Goal: Task Accomplishment & Management: Manage account settings

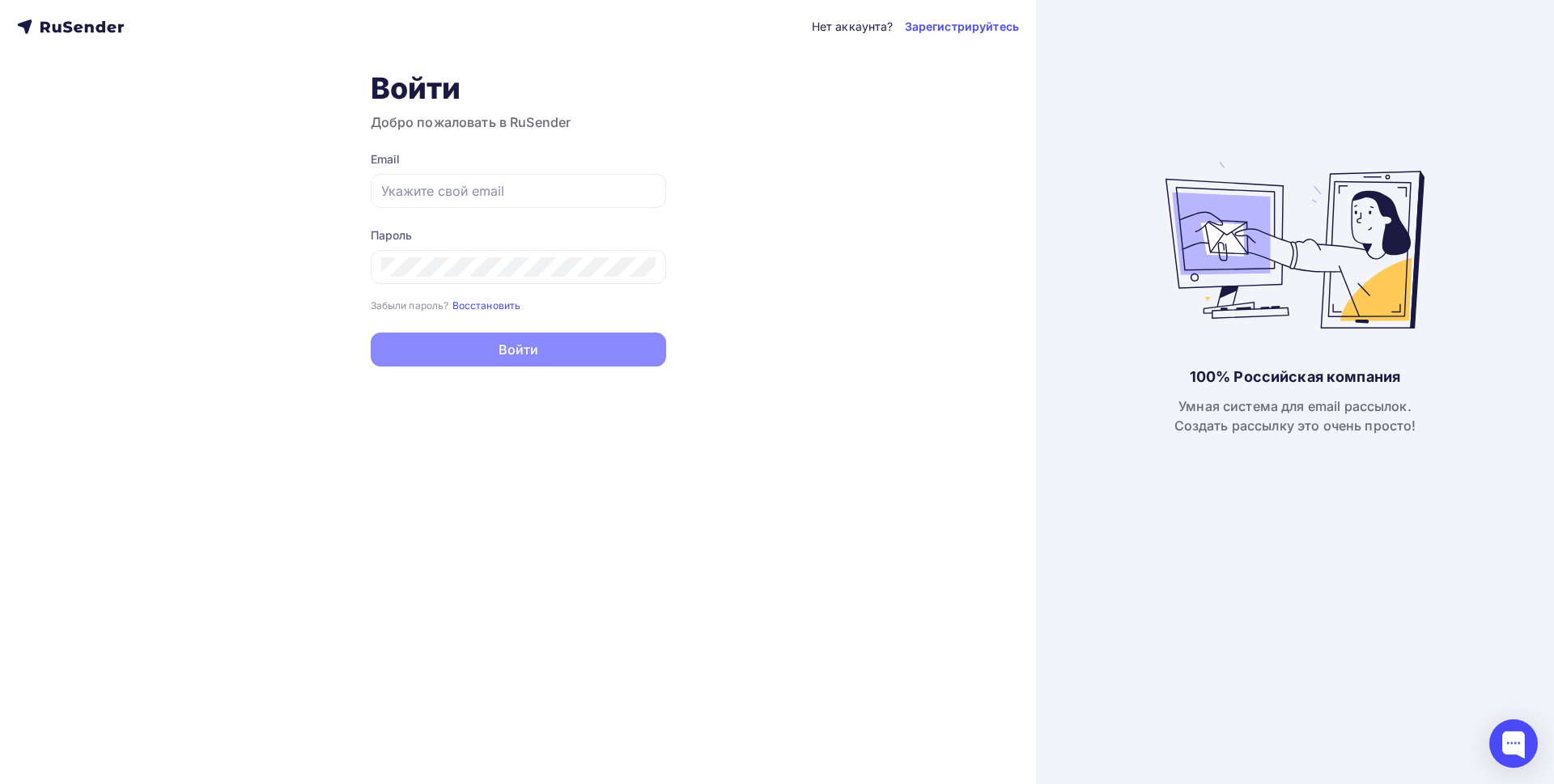
type input "[EMAIL_ADDRESS][DOMAIN_NAME]"
click at [521, 351] on button "Войти" at bounding box center [517, 350] width 295 height 34
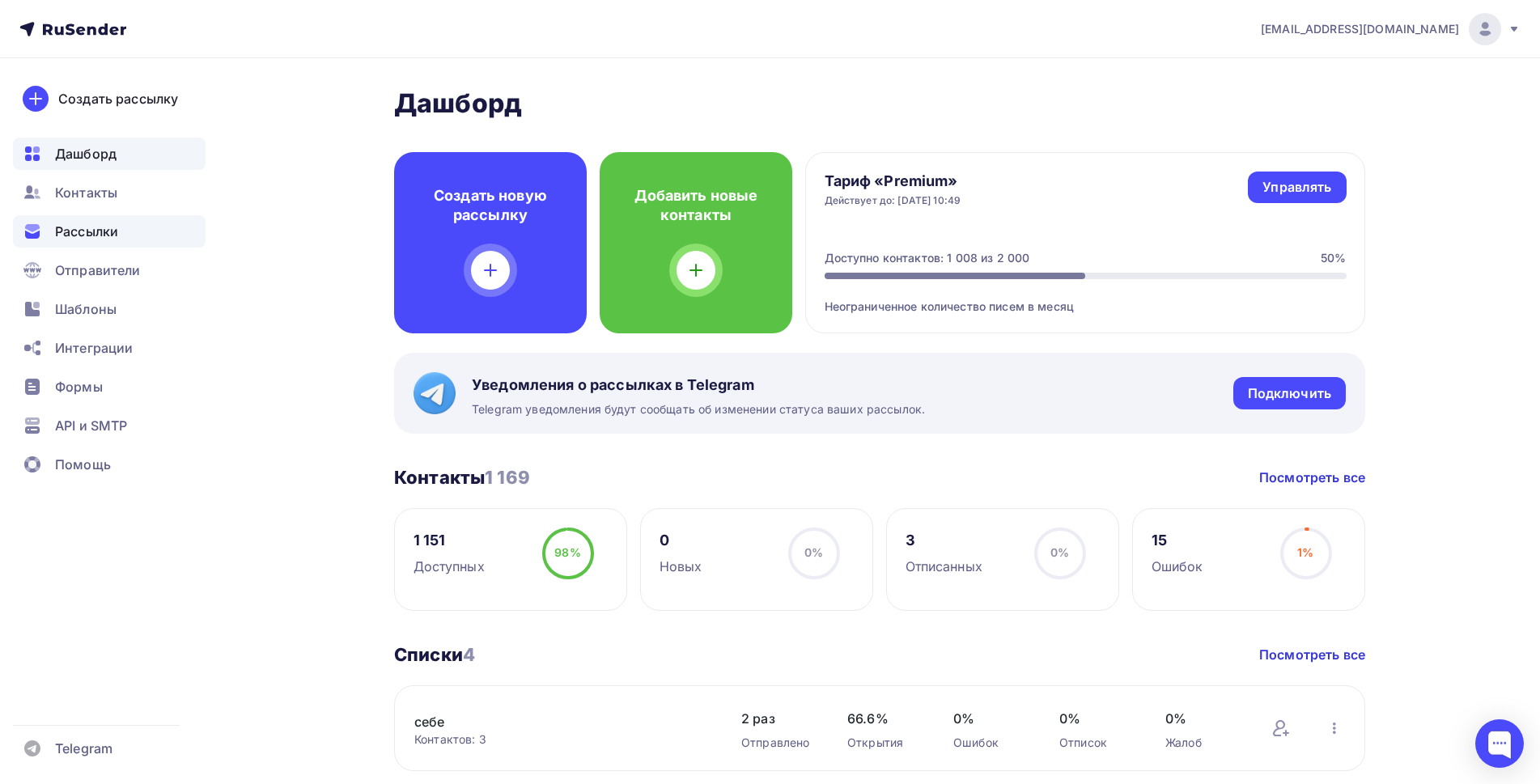
click at [76, 228] on span "Рассылки" at bounding box center [86, 231] width 63 height 20
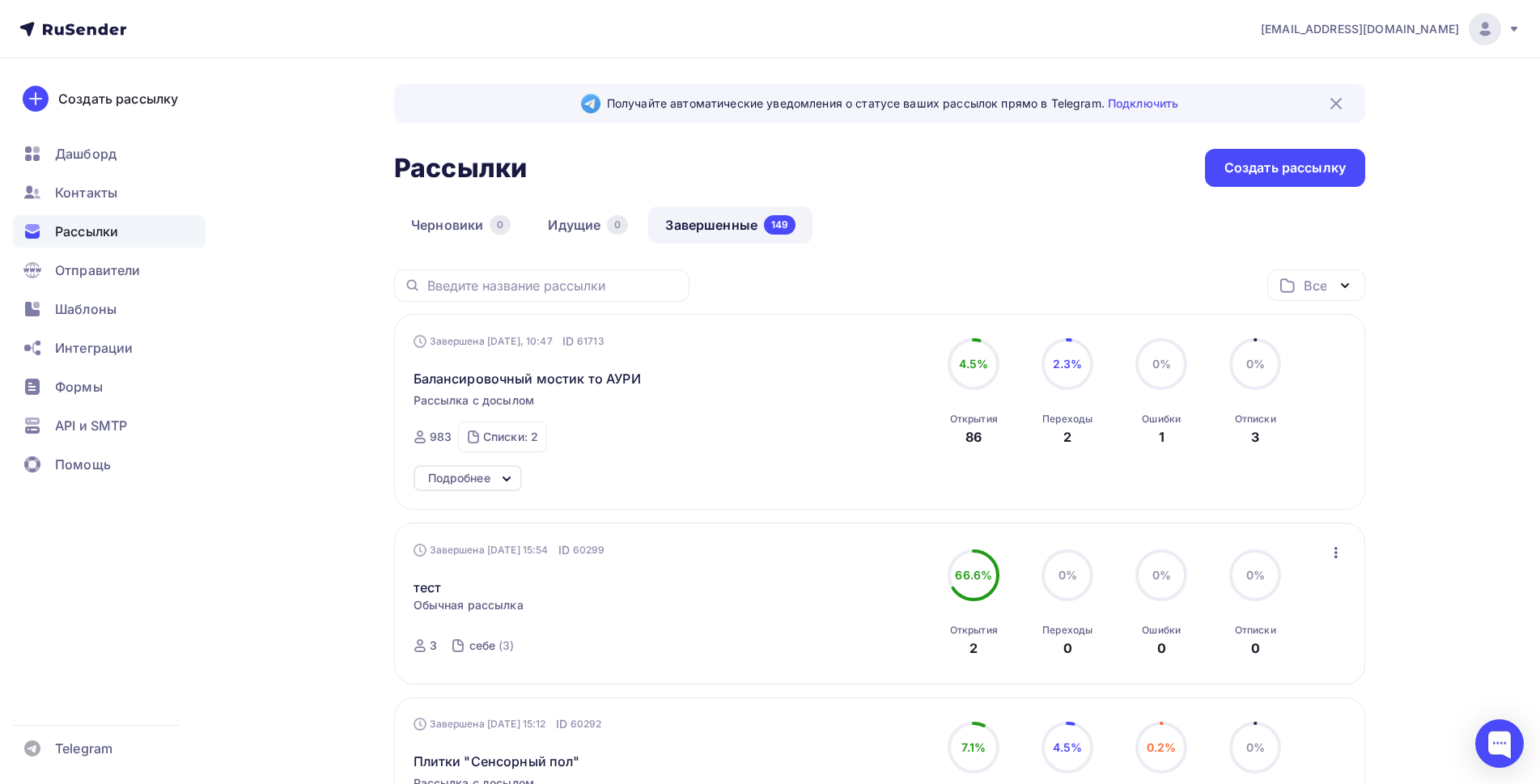
click at [729, 224] on link "Завершенные 149" at bounding box center [730, 224] width 164 height 37
click at [83, 186] on span "Контакты" at bounding box center [86, 192] width 62 height 20
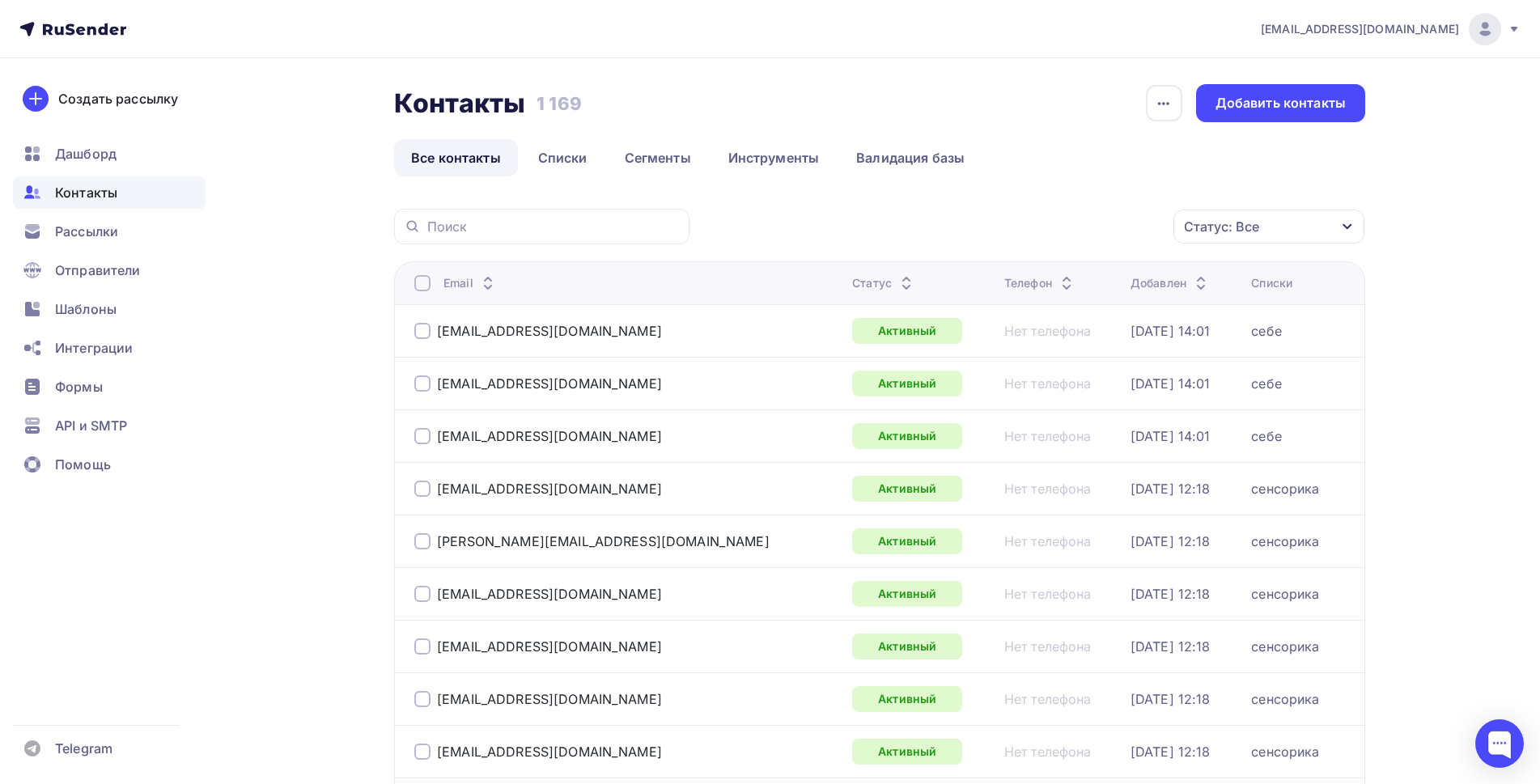
click at [1222, 226] on div "Статус: Все" at bounding box center [1221, 226] width 75 height 20
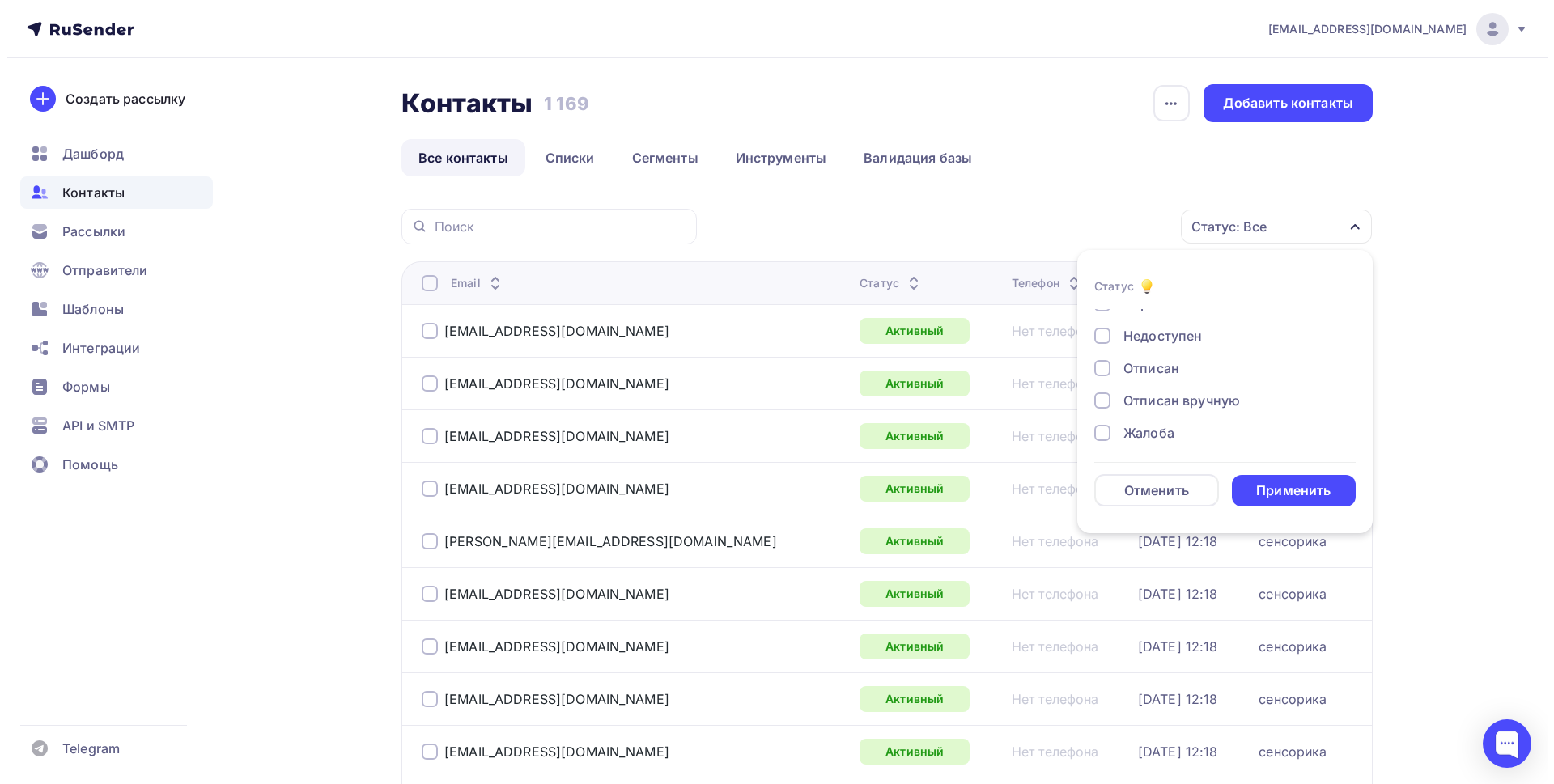
scroll to position [118, 0]
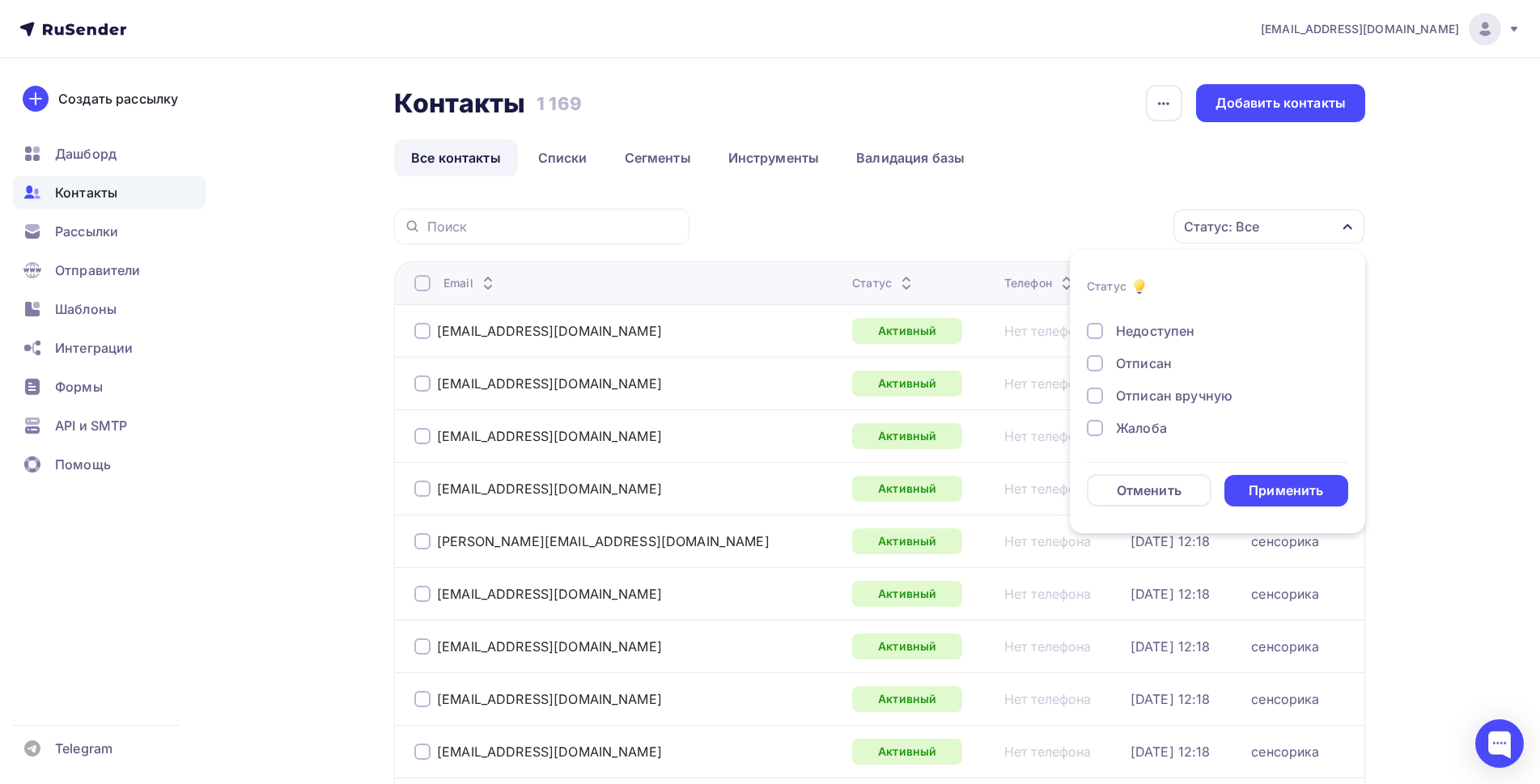
click at [1095, 363] on div at bounding box center [1094, 363] width 16 height 16
click at [1092, 392] on div at bounding box center [1094, 395] width 16 height 16
drag, startPoint x: 1092, startPoint y: 423, endPoint x: 1116, endPoint y: 433, distance: 26.0
click at [1094, 425] on div at bounding box center [1094, 428] width 16 height 16
click at [1251, 488] on div "Применить" at bounding box center [1286, 491] width 74 height 19
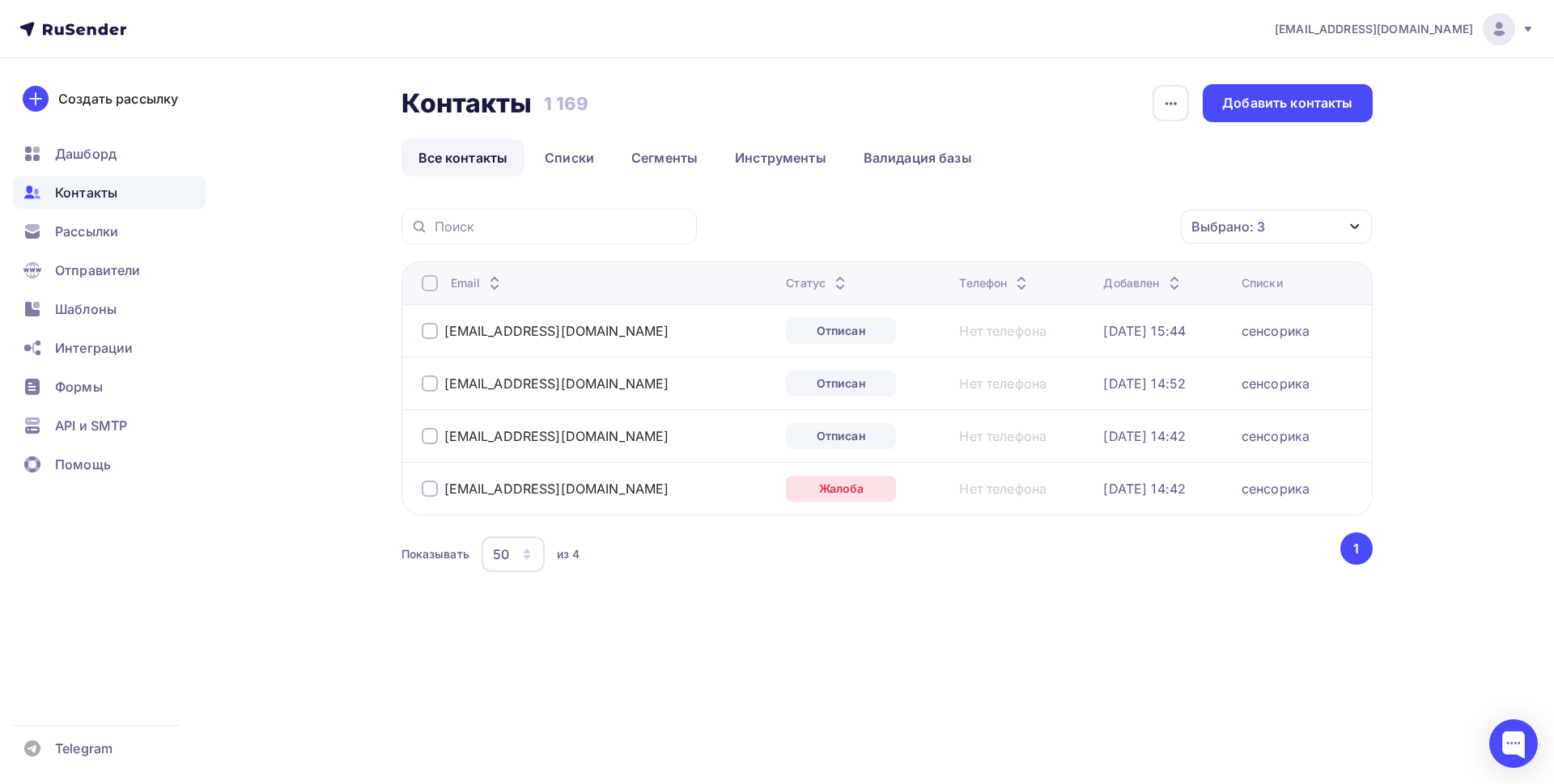
drag, startPoint x: 431, startPoint y: 285, endPoint x: 417, endPoint y: 289, distance: 14.6
click at [430, 285] on div at bounding box center [429, 283] width 16 height 16
click at [1131, 226] on div "Действие" at bounding box center [1060, 226] width 214 height 31
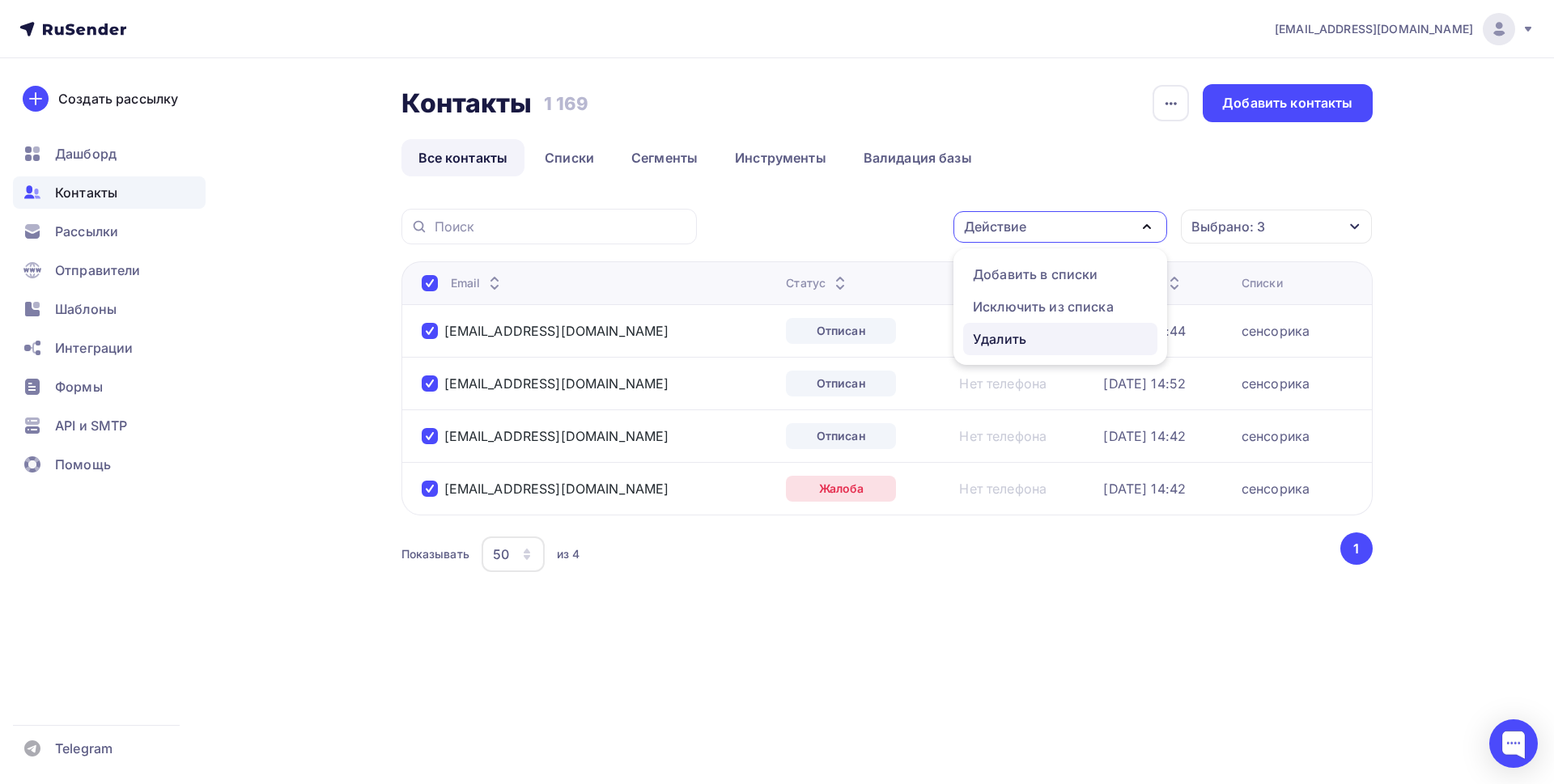
click at [1018, 343] on div "Удалить" at bounding box center [999, 338] width 54 height 20
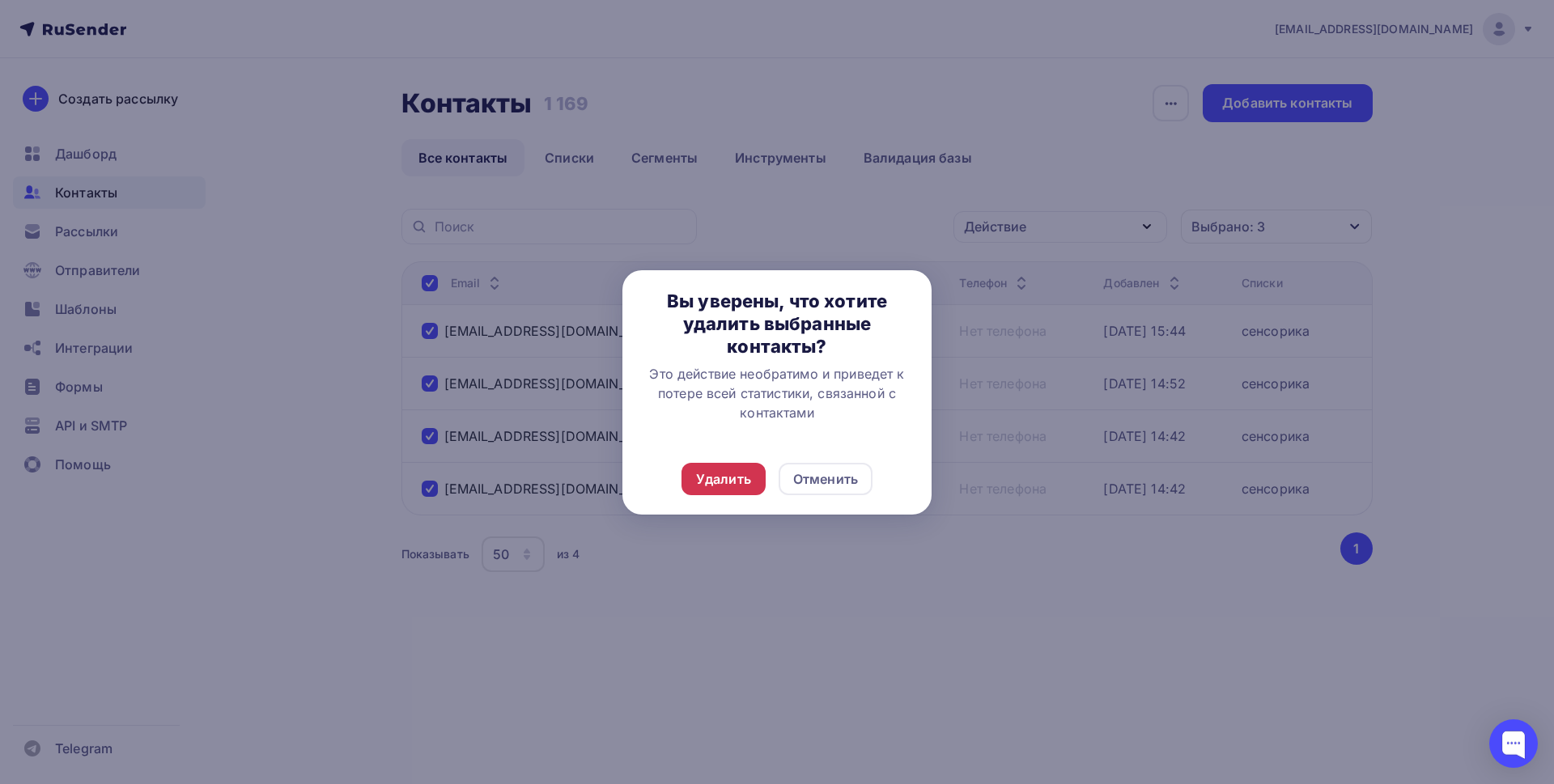
click at [730, 473] on div "Удалить" at bounding box center [723, 479] width 55 height 20
